Goal: Task Accomplishment & Management: Use online tool/utility

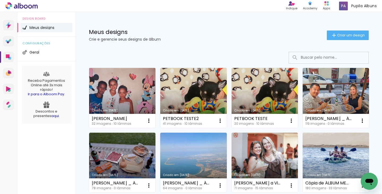
click at [121, 93] on link "Criado em [DATE]" at bounding box center [122, 98] width 66 height 60
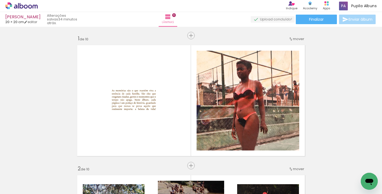
click at [319, 20] on span "Finalizar" at bounding box center [316, 20] width 15 height 4
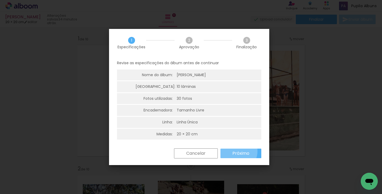
click at [0, 0] on slot "Próximo" at bounding box center [0, 0] width 0 height 0
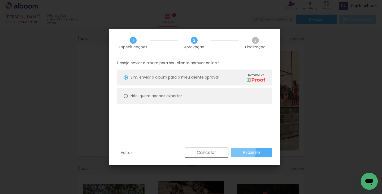
click at [237, 151] on paper-button "Próximo" at bounding box center [251, 153] width 41 height 10
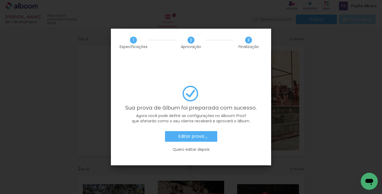
click at [206, 131] on paper-button "Editar prova" at bounding box center [191, 136] width 52 height 11
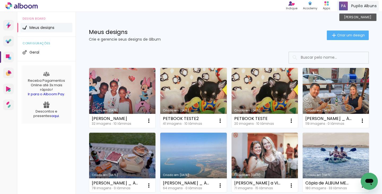
click at [369, 3] on div "Pupila Albuns Conta Alboom" at bounding box center [358, 6] width 42 height 10
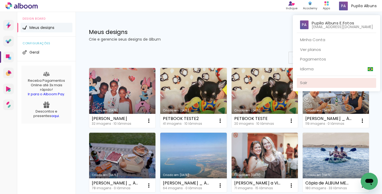
click at [309, 81] on link "Sair" at bounding box center [336, 83] width 79 height 10
